Goal: Transaction & Acquisition: Purchase product/service

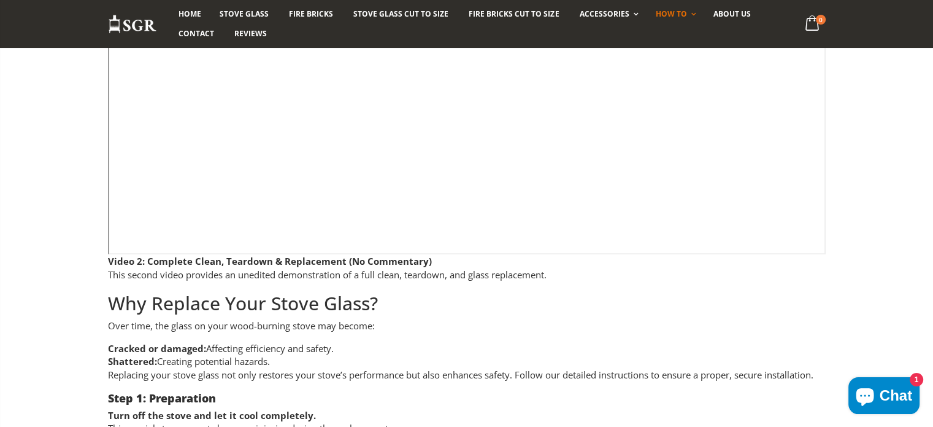
scroll to position [798, 0]
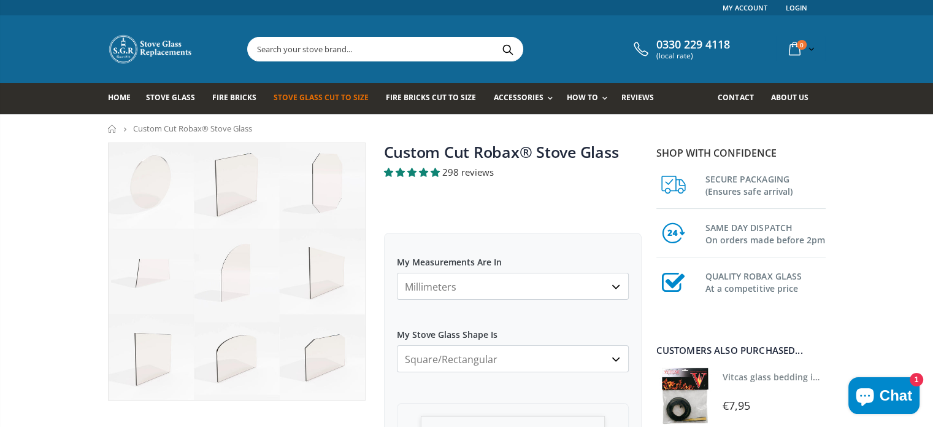
scroll to position [123, 0]
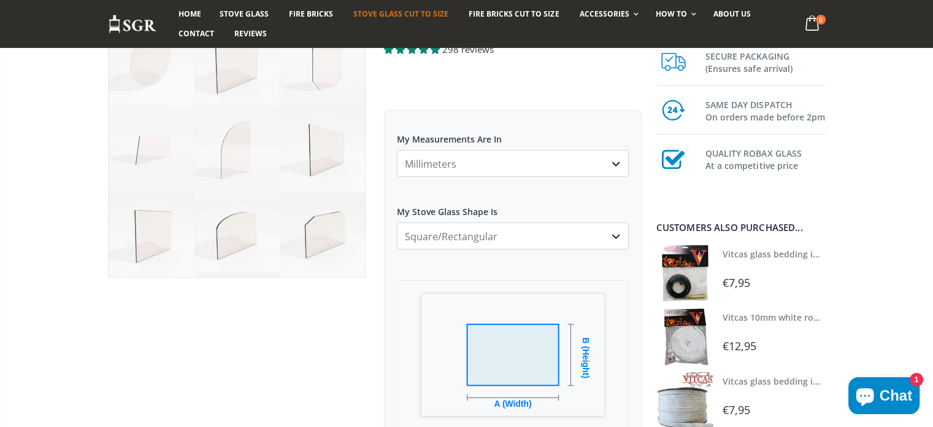
click at [503, 164] on select "Millimeters Centimeters Inches" at bounding box center [513, 163] width 232 height 27
select select "cm"
click at [397, 150] on select "Millimeters Centimeters Inches" at bounding box center [513, 163] width 232 height 27
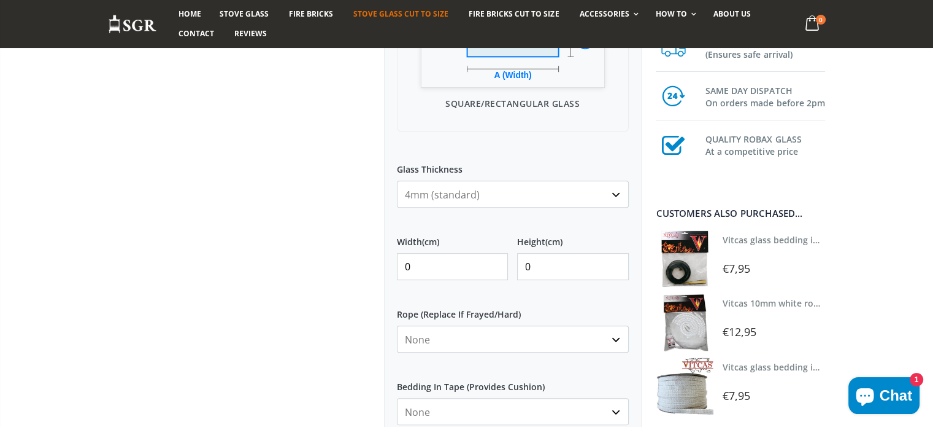
scroll to position [430, 0]
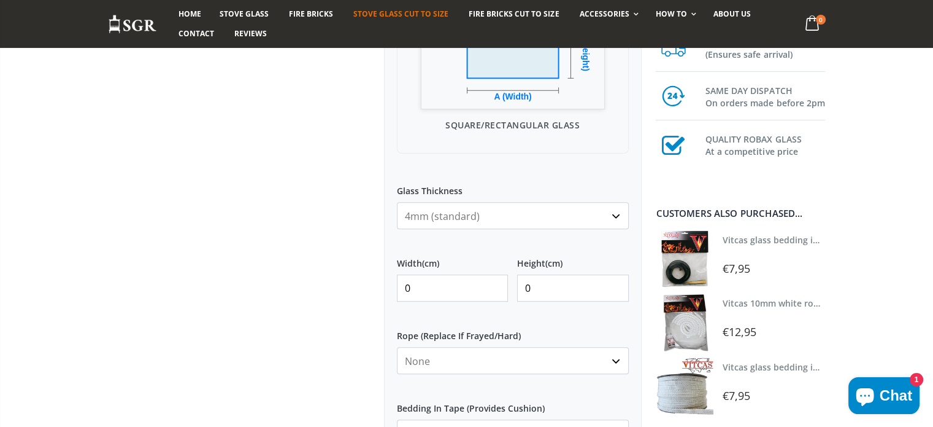
click at [444, 290] on input "0" at bounding box center [453, 287] width 112 height 27
type input "058"
click at [569, 296] on input "0" at bounding box center [573, 287] width 112 height 27
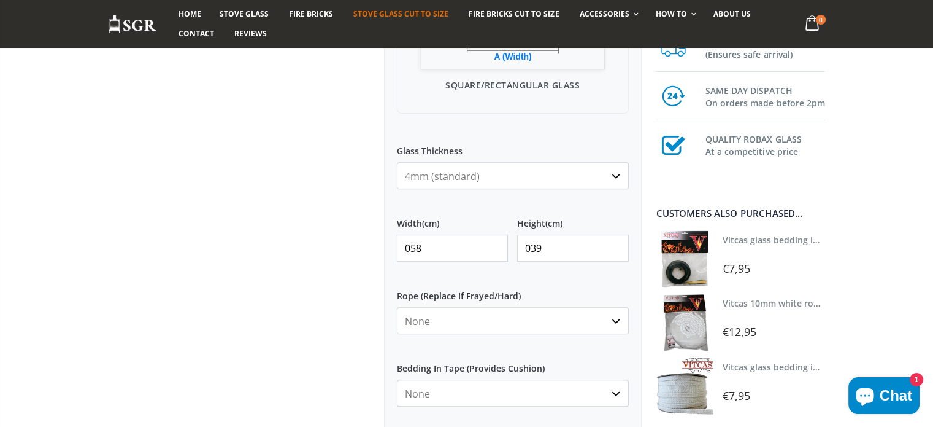
scroll to position [491, 0]
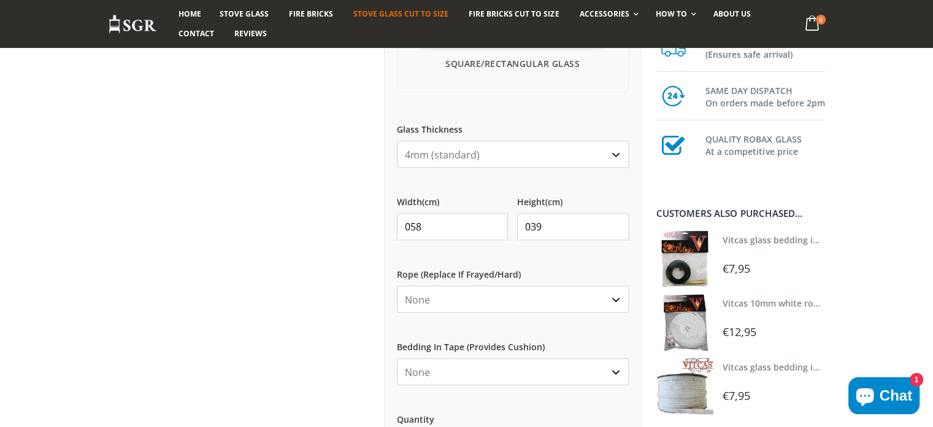
type input "039"
click at [482, 303] on select "None 3mm White 6mm White 8mm White 10mm White 12mm White 6mm Black 8mm Black 10…" at bounding box center [513, 298] width 232 height 27
click at [191, 161] on div at bounding box center [237, 109] width 276 height 916
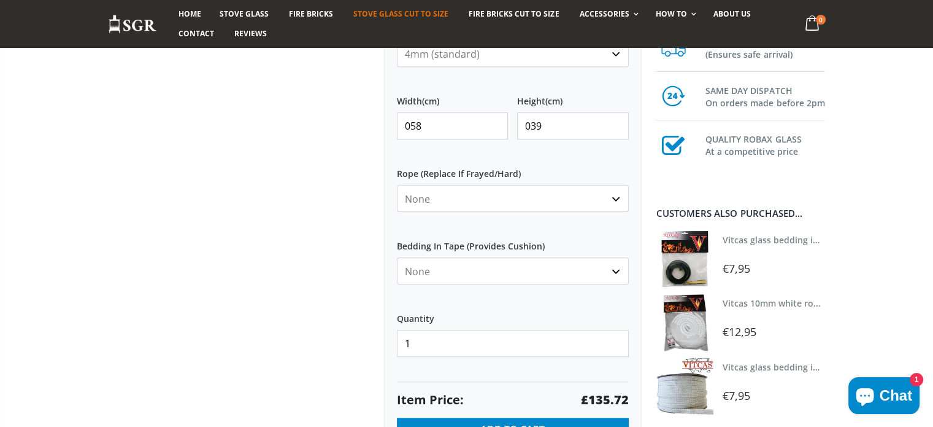
scroll to position [614, 0]
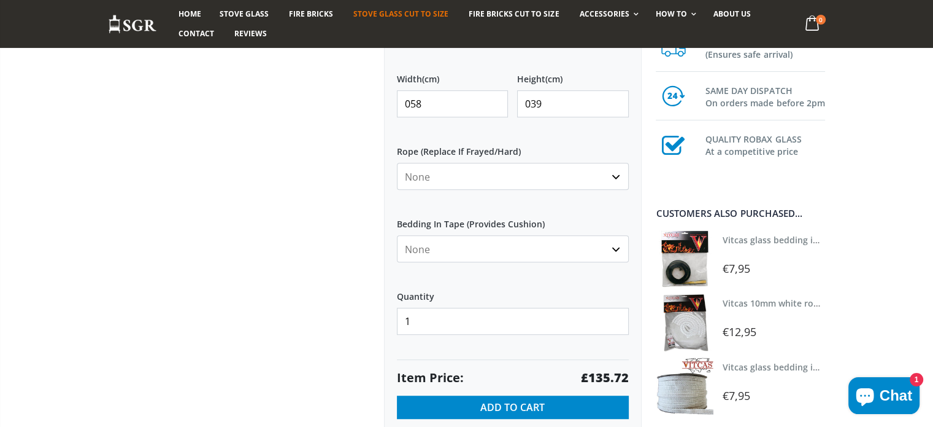
click at [490, 252] on select "None Black White" at bounding box center [513, 248] width 232 height 27
select select "black"
click at [397, 235] on select "None Black White" at bounding box center [513, 248] width 232 height 27
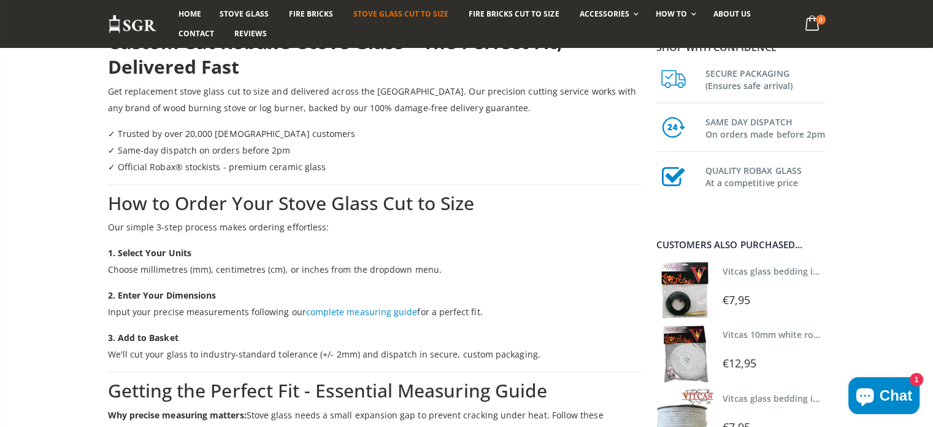
scroll to position [1038, 0]
